Goal: Task Accomplishment & Management: Manage account settings

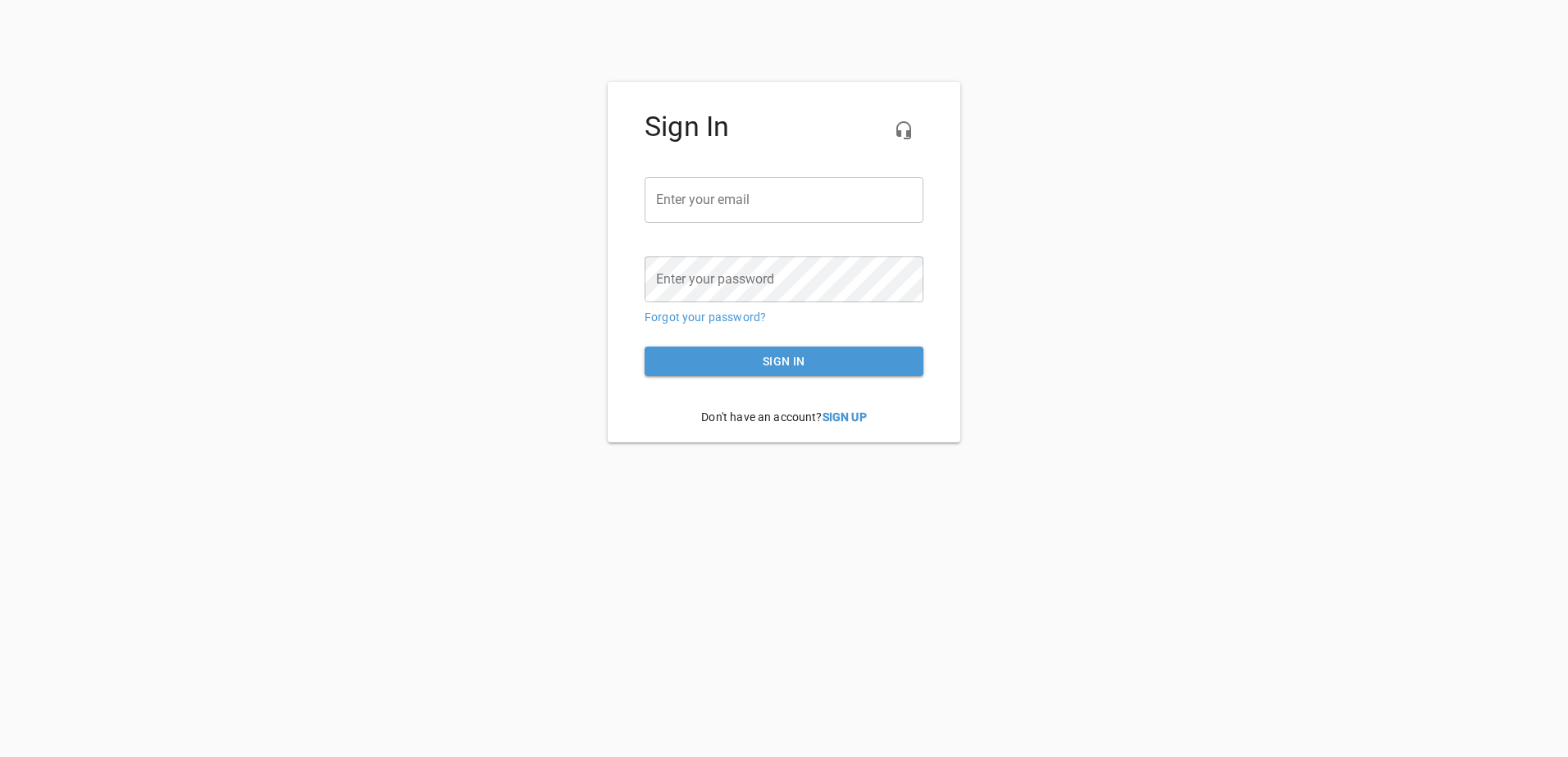
type input "[EMAIL_ADDRESS][DOMAIN_NAME]"
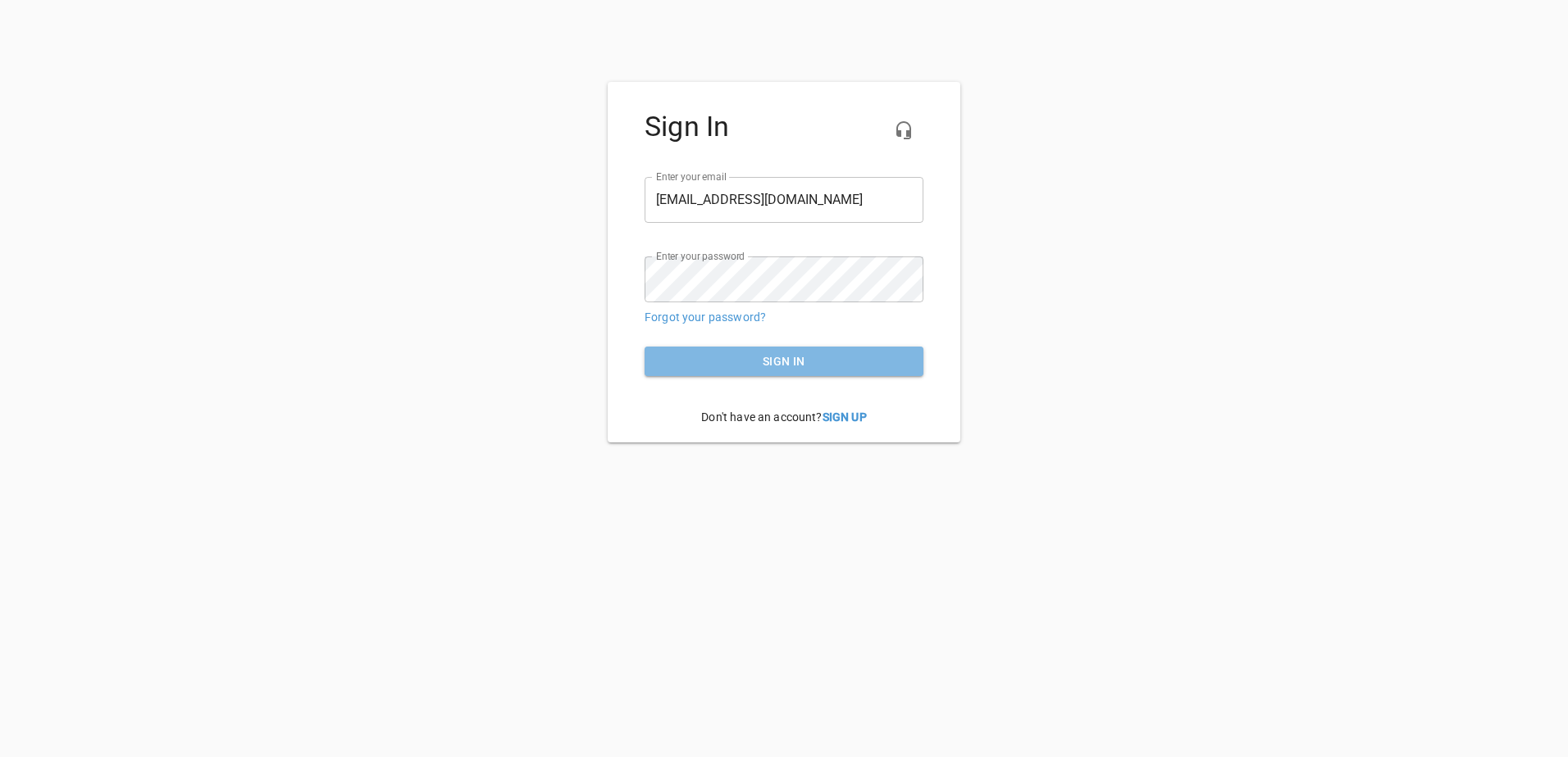
click at [789, 364] on span "Sign in" at bounding box center [784, 361] width 253 height 21
